Goal: Information Seeking & Learning: Learn about a topic

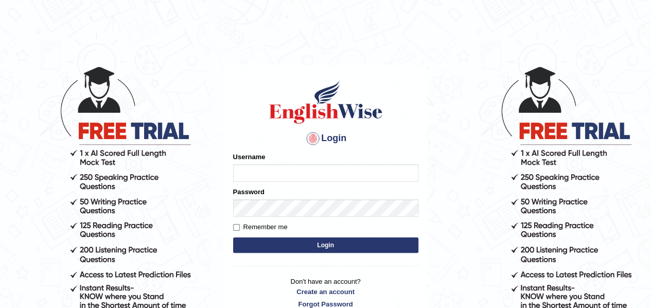
click at [271, 180] on input "Username" at bounding box center [325, 173] width 185 height 18
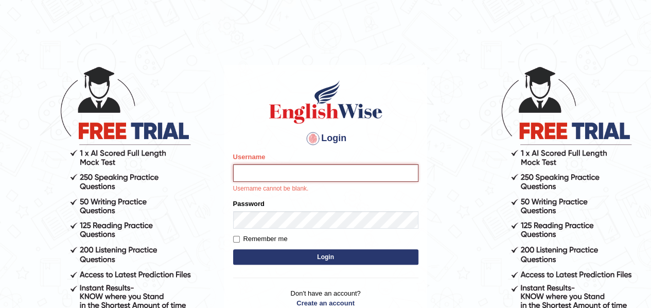
type input "samjoon"
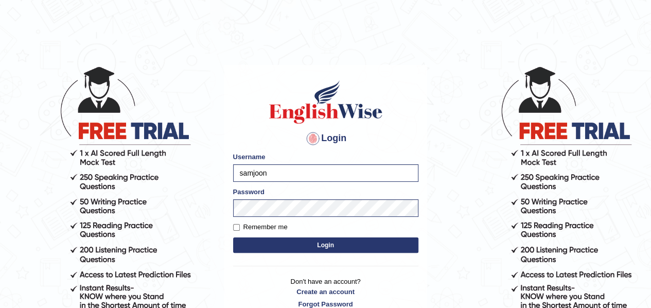
click at [326, 250] on button "Login" at bounding box center [325, 244] width 185 height 15
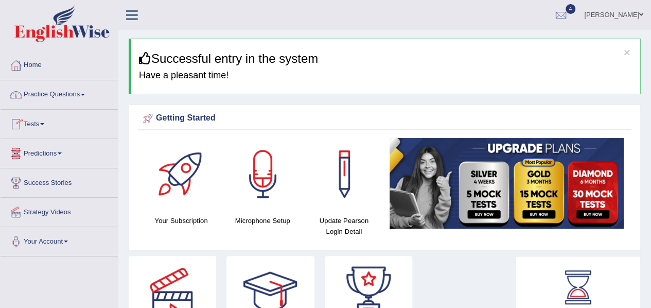
click at [75, 92] on link "Practice Questions" at bounding box center [59, 93] width 117 height 26
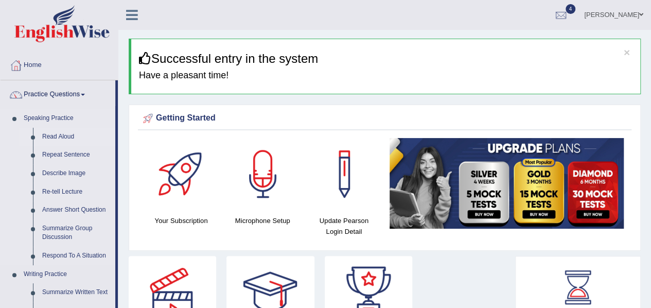
click at [65, 135] on link "Read Aloud" at bounding box center [77, 137] width 78 height 19
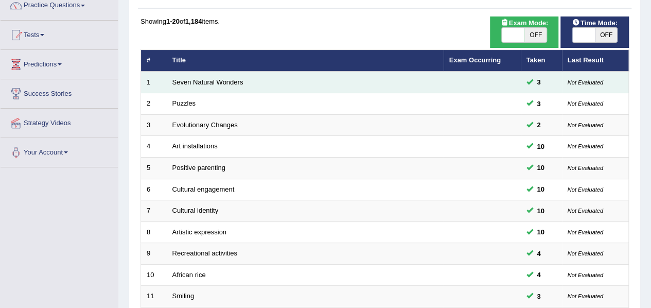
scroll to position [90, 0]
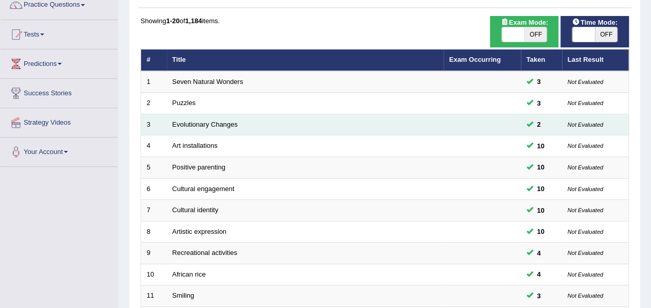
click at [223, 129] on td "Evolutionary Changes" at bounding box center [305, 125] width 277 height 22
click at [222, 120] on link "Evolutionary Changes" at bounding box center [204, 124] width 65 height 8
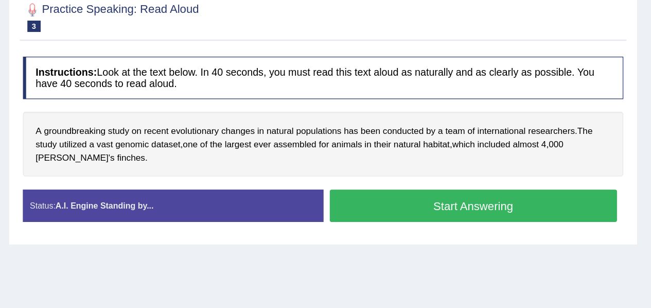
scroll to position [115, 0]
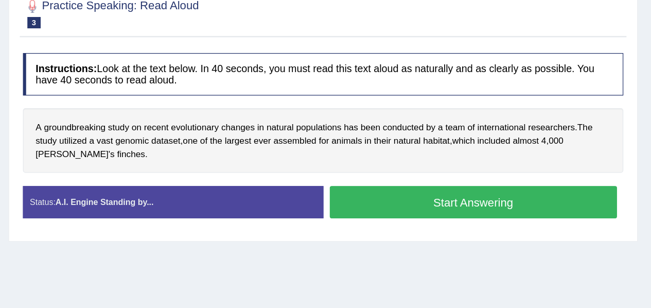
click at [441, 222] on button "Start Answering" at bounding box center [507, 222] width 234 height 26
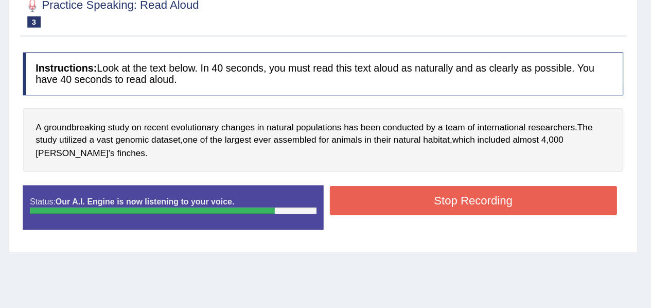
click at [441, 222] on button "Stop Recording" at bounding box center [507, 221] width 234 height 24
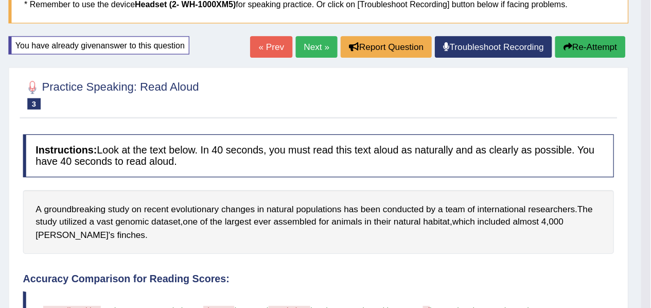
scroll to position [78, 0]
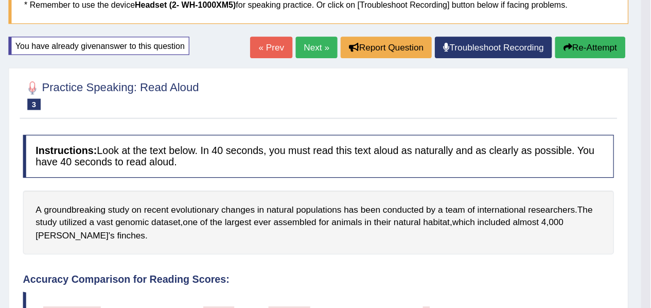
click at [594, 36] on button "Re-Attempt" at bounding box center [602, 39] width 57 height 18
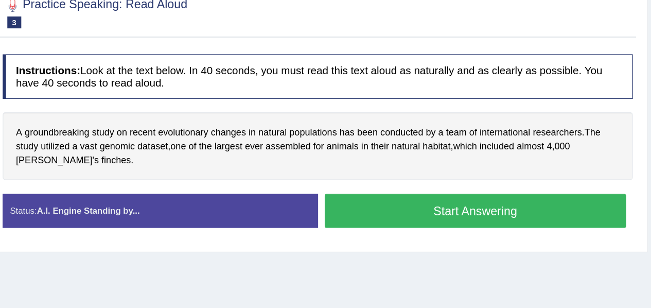
scroll to position [109, 0]
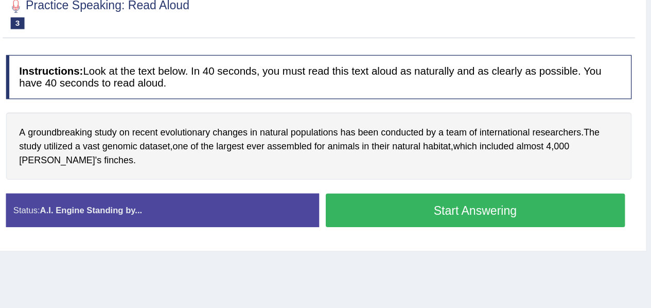
click at [462, 227] on button "Start Answering" at bounding box center [507, 228] width 234 height 26
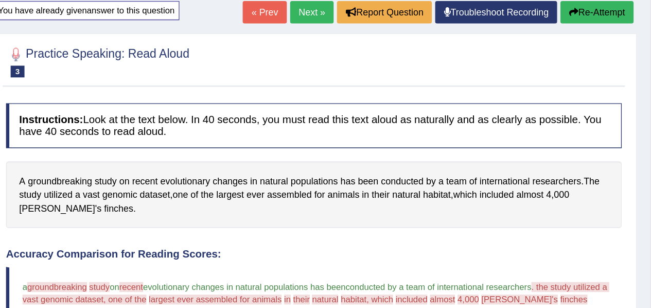
scroll to position [74, 0]
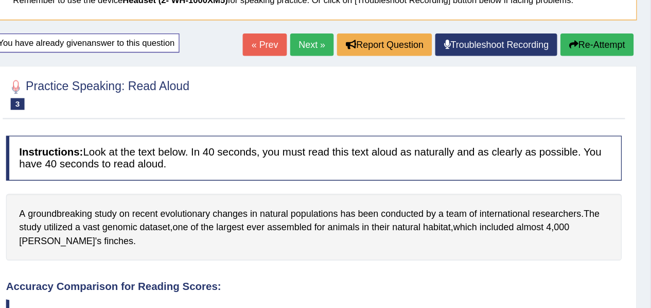
click at [603, 43] on button "Re-Attempt" at bounding box center [602, 43] width 57 height 18
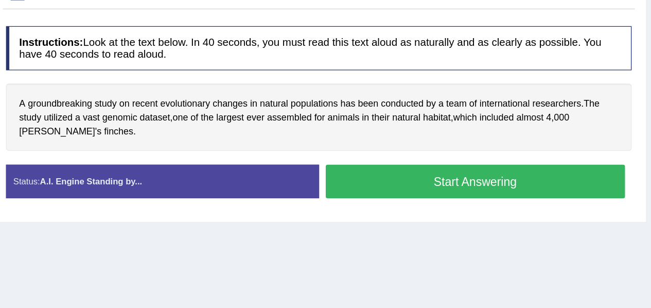
scroll to position [147, 0]
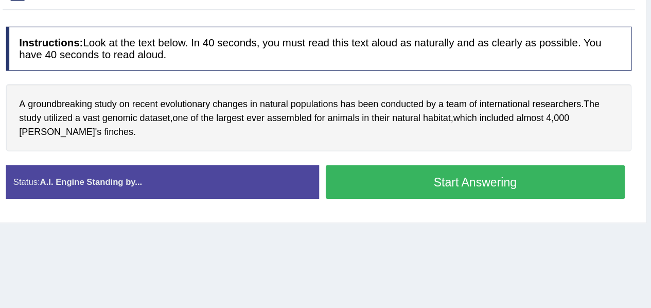
click at [537, 183] on button "Start Answering" at bounding box center [507, 190] width 234 height 26
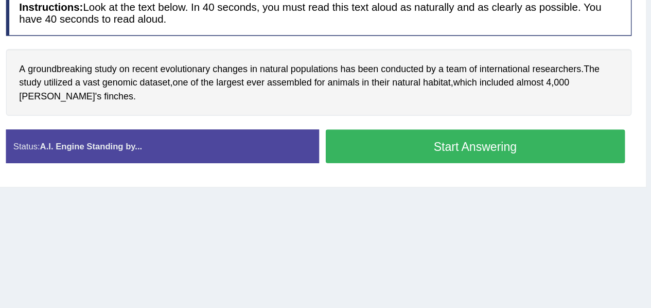
scroll to position [120, 0]
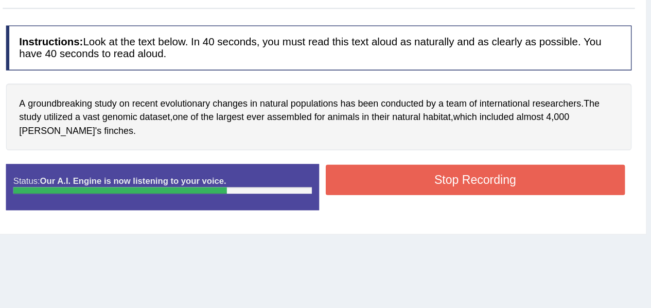
click at [537, 183] on button "Stop Recording" at bounding box center [507, 188] width 234 height 24
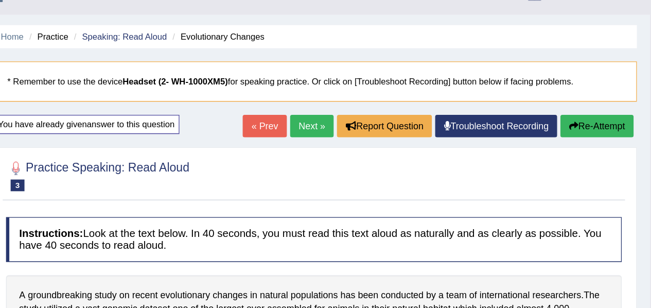
scroll to position [19, 0]
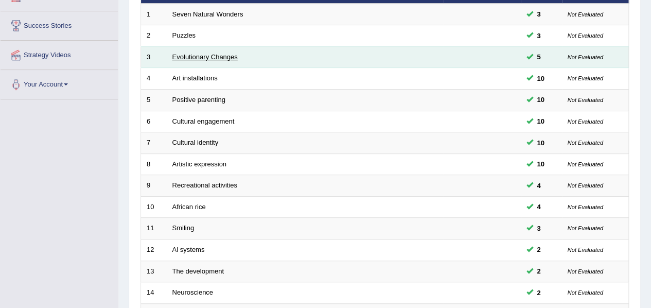
scroll to position [161, 0]
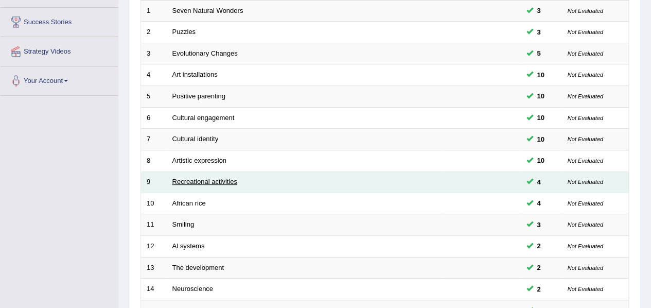
click at [231, 178] on link "Recreational activities" at bounding box center [204, 182] width 65 height 8
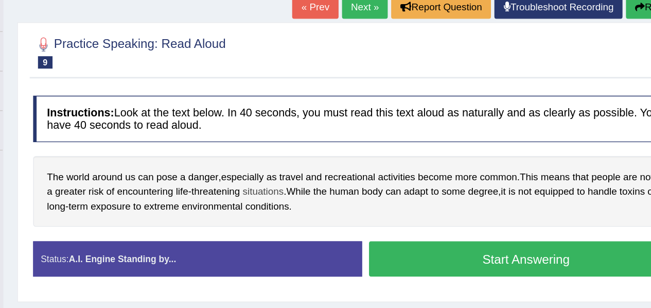
scroll to position [99, 0]
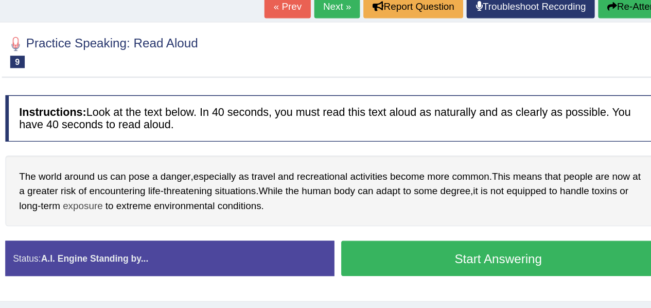
click at [202, 198] on span "exposure" at bounding box center [198, 199] width 30 height 11
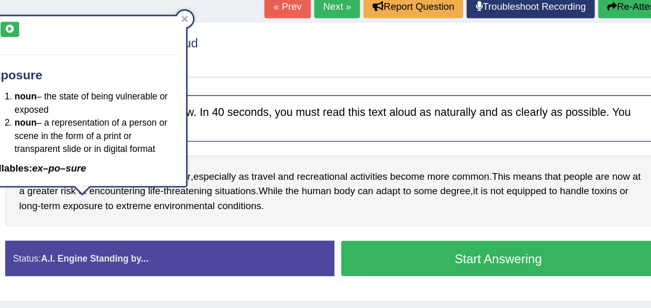
click at [150, 71] on button at bounding box center [144, 67] width 14 height 11
click at [355, 192] on div "The world around us can pose a danger , especially as travel and recreational a…" at bounding box center [385, 188] width 489 height 53
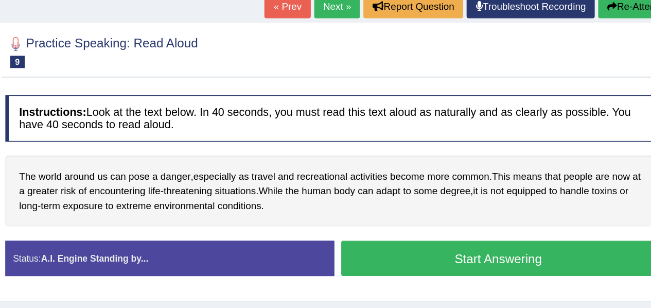
click at [433, 233] on button "Start Answering" at bounding box center [507, 238] width 234 height 26
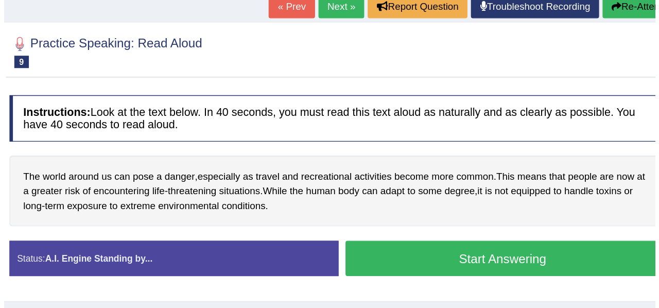
scroll to position [66, 0]
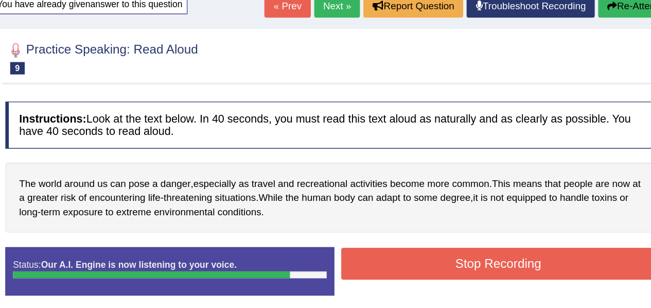
click at [433, 233] on button "Stop Recording" at bounding box center [507, 242] width 234 height 24
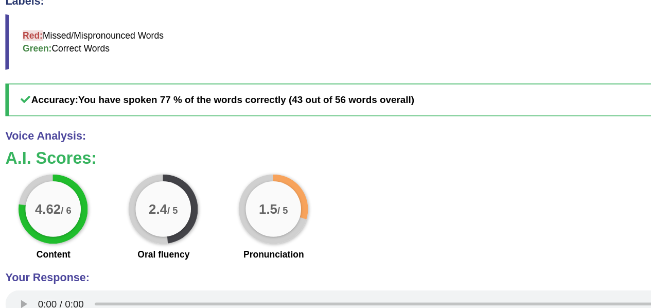
scroll to position [329, 0]
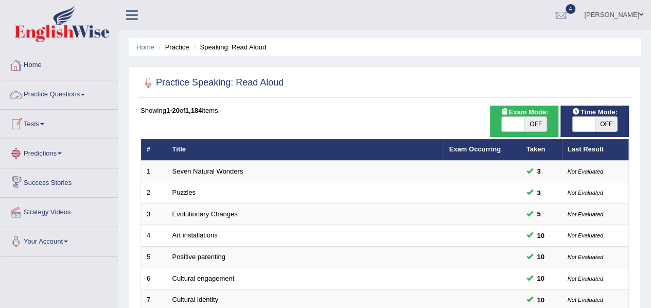
click at [85, 94] on span at bounding box center [83, 95] width 4 height 2
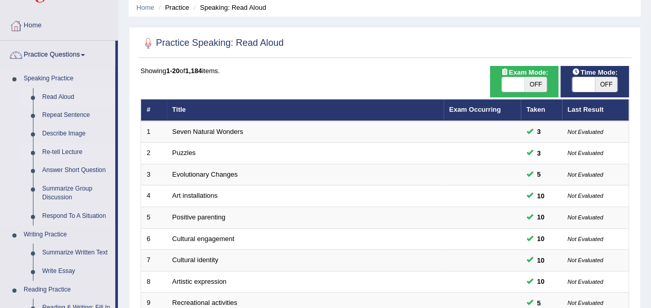
scroll to position [43, 0]
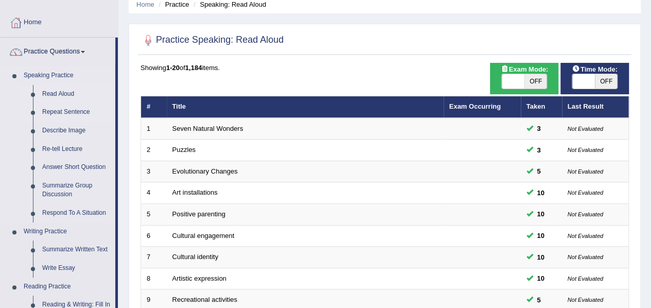
click at [74, 113] on link "Repeat Sentence" at bounding box center [77, 112] width 78 height 19
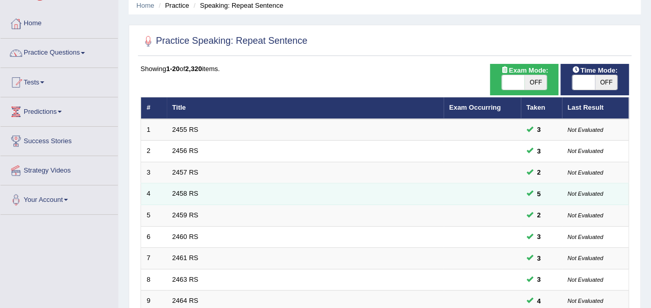
scroll to position [42, 0]
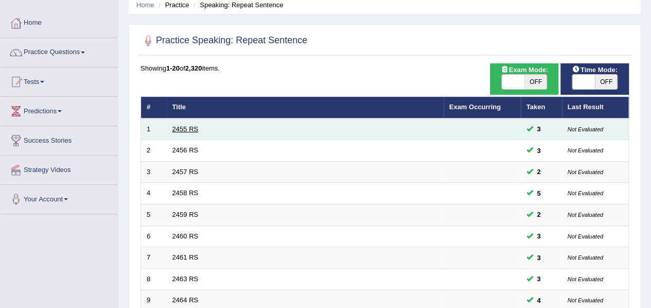
click at [187, 129] on link "2455 RS" at bounding box center [185, 129] width 26 height 8
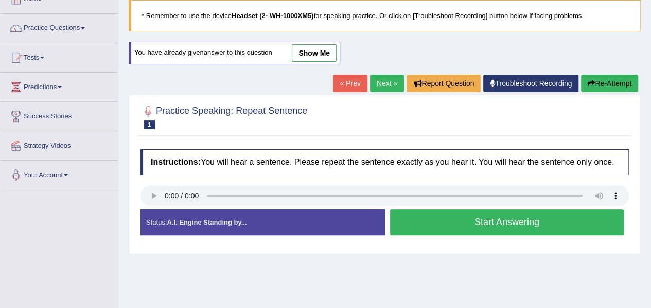
click at [433, 228] on button "Start Answering" at bounding box center [507, 222] width 234 height 26
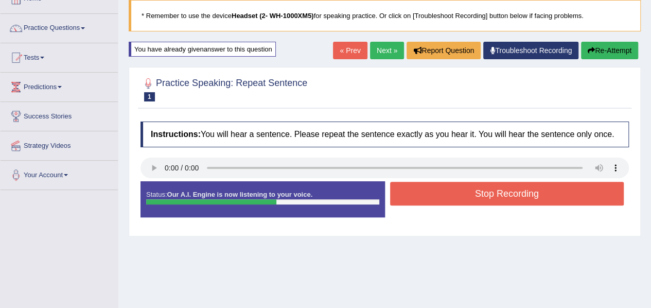
click at [441, 202] on button "Stop Recording" at bounding box center [507, 194] width 234 height 24
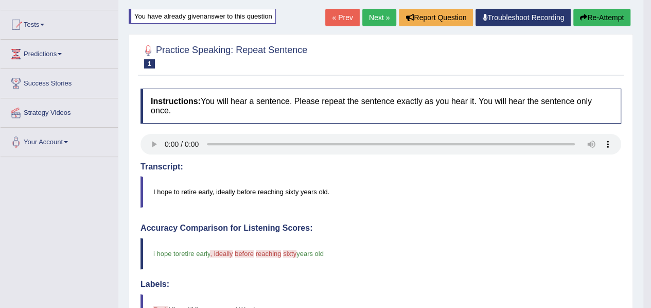
scroll to position [100, 0]
click at [377, 14] on link "Next »" at bounding box center [379, 17] width 34 height 18
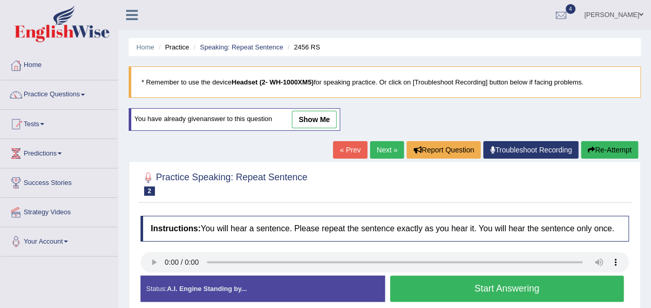
click at [434, 281] on button "Start Answering" at bounding box center [507, 288] width 234 height 26
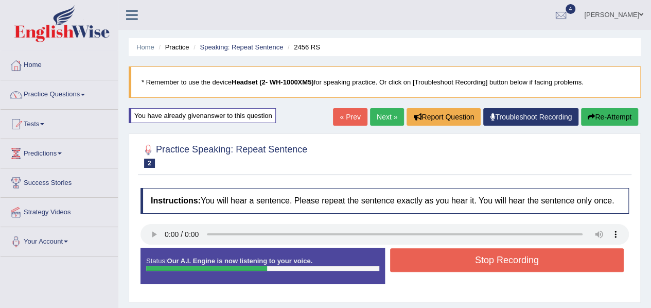
click at [449, 261] on button "Stop Recording" at bounding box center [507, 260] width 234 height 24
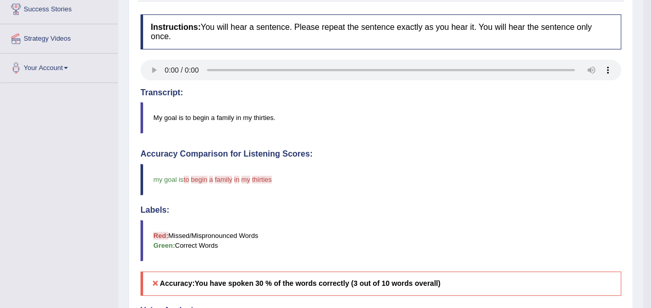
scroll to position [172, 0]
